Goal: Task Accomplishment & Management: Complete application form

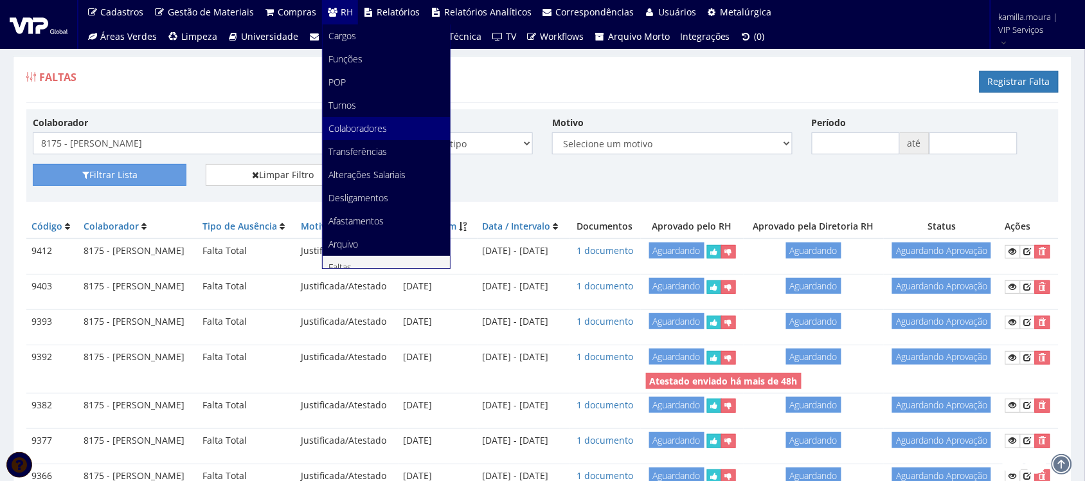
click at [366, 130] on span "Colaboradores" at bounding box center [358, 128] width 58 height 12
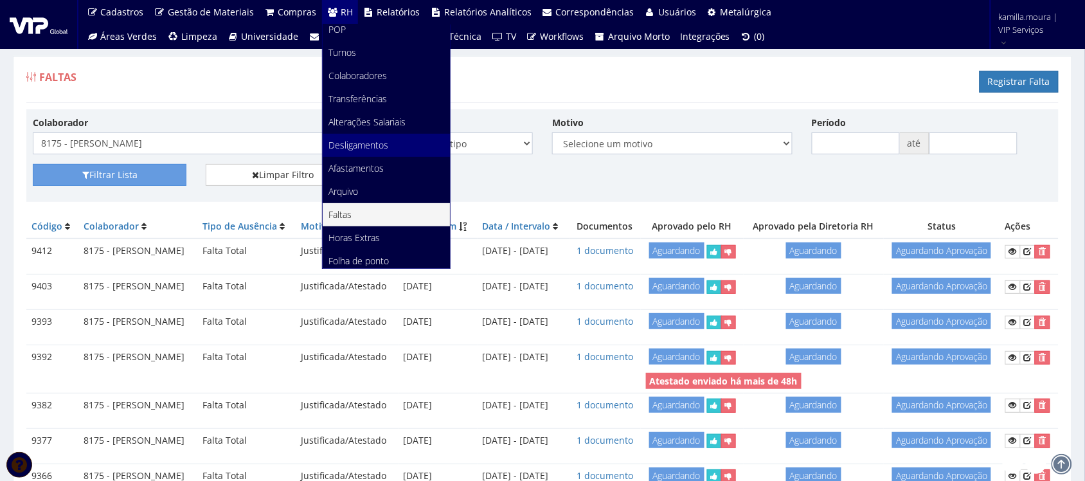
scroll to position [80, 0]
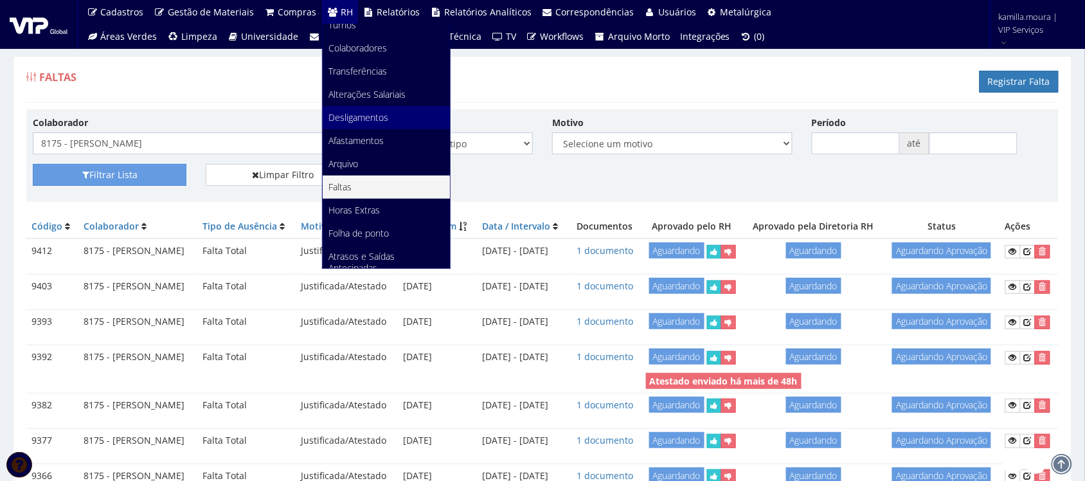
click at [368, 120] on span "Desligamentos" at bounding box center [359, 117] width 60 height 12
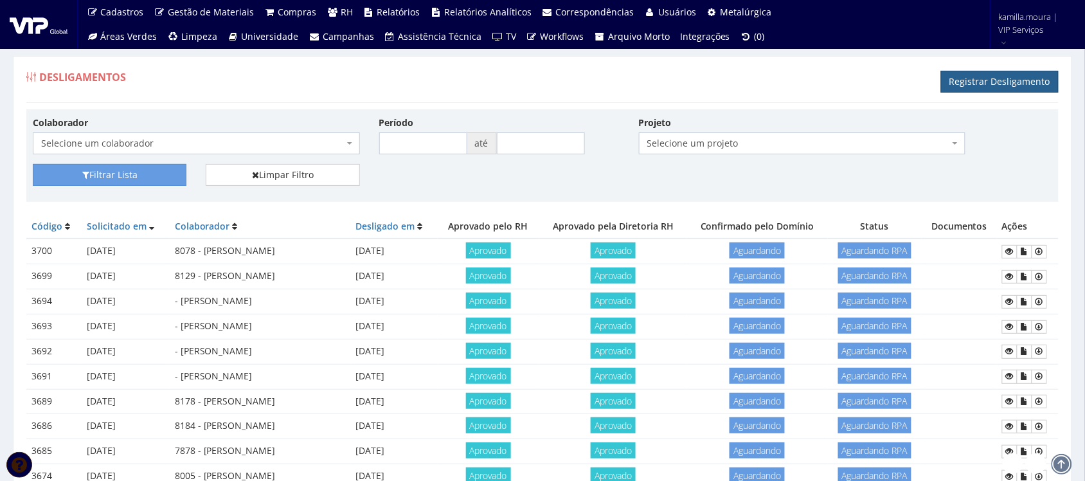
click at [971, 75] on link "Registrar Desligamento" at bounding box center [1000, 82] width 118 height 22
